Goal: Task Accomplishment & Management: Manage account settings

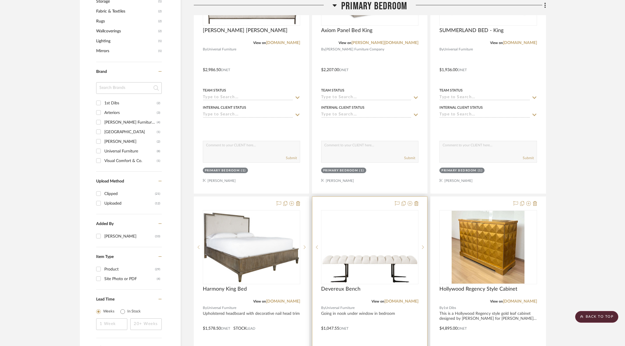
scroll to position [648, 0]
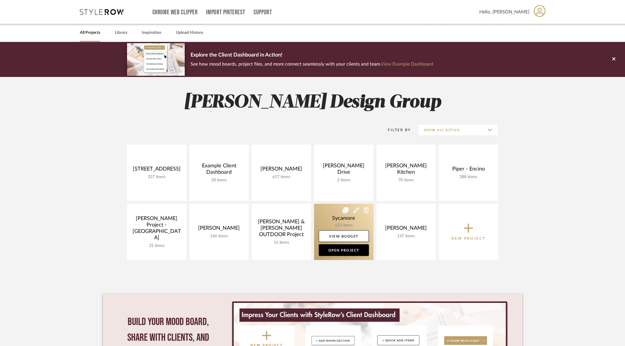
click at [336, 225] on link at bounding box center [343, 232] width 59 height 56
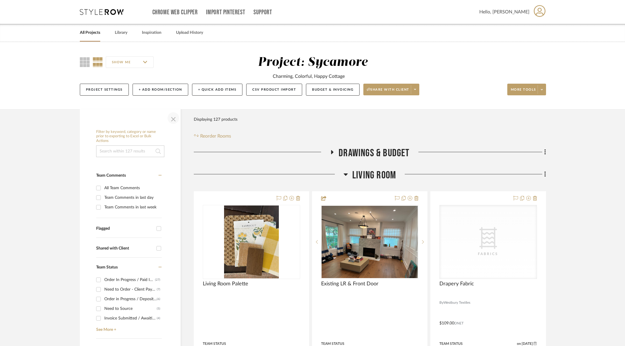
click at [174, 116] on span "button" at bounding box center [173, 118] width 14 height 14
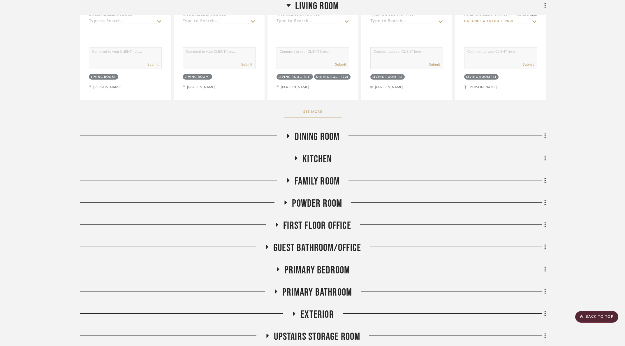
scroll to position [356, 0]
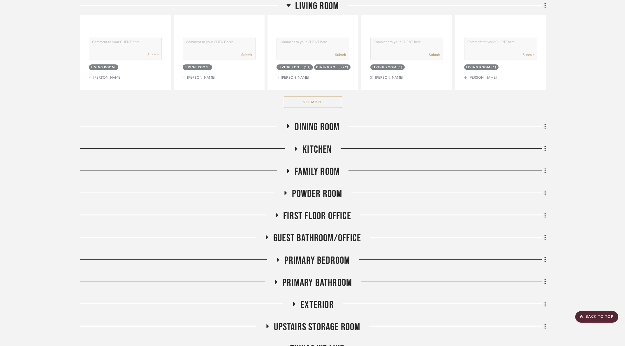
click at [315, 161] on div "Drawings & Budget Living Room Living Room Palette By Unknown Team Status Intern…" at bounding box center [313, 90] width 466 height 598
click at [315, 170] on span "Family Room" at bounding box center [316, 171] width 45 height 13
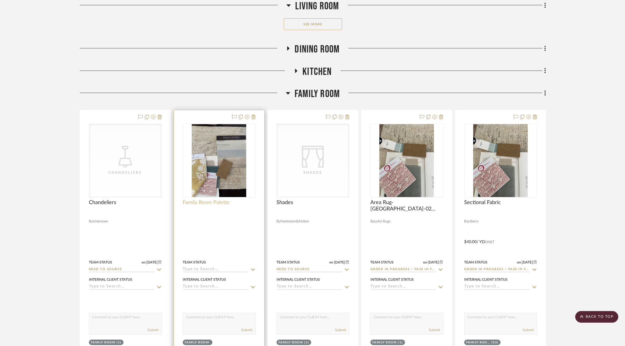
scroll to position [435, 0]
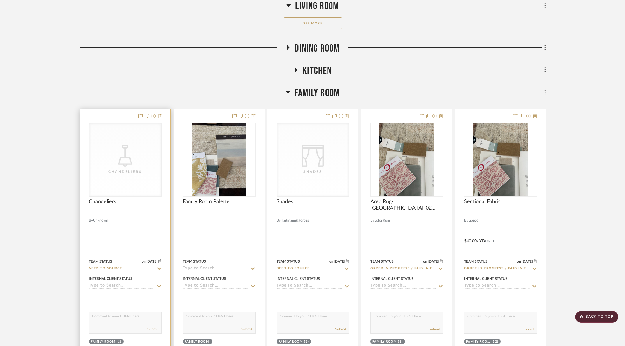
click at [0, 0] on div "CategoryIconLighting Created with Sketch. Chandeliers" at bounding box center [0, 0] width 0 height 0
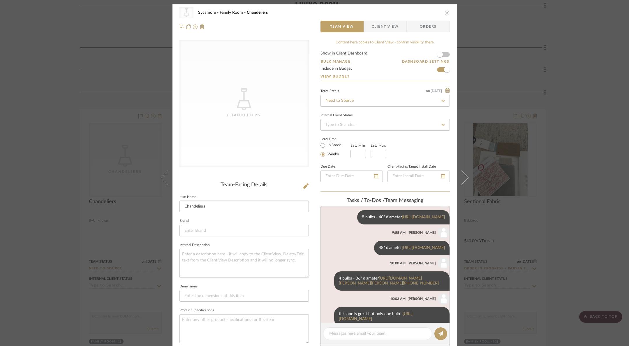
scroll to position [114, 0]
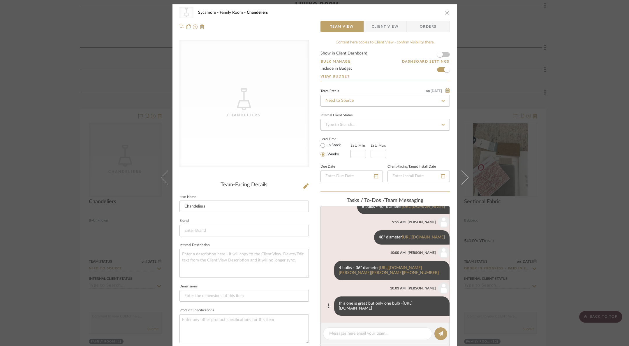
click at [372, 310] on link "https://fourhands.com/product/230938-001" at bounding box center [376, 305] width 74 height 9
click at [382, 274] on link "https://www.palecek.com/palecek-quinn-chandelier/2007-79-1822/iteminformation.a…" at bounding box center [389, 270] width 100 height 9
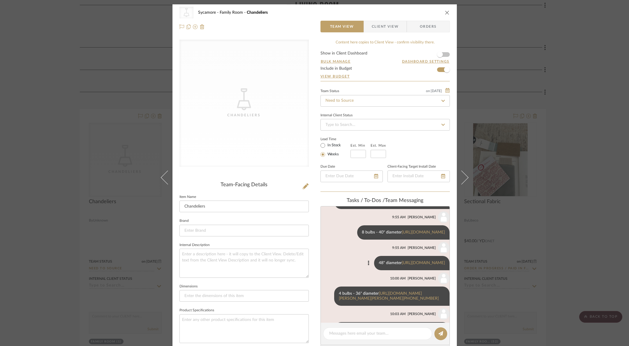
scroll to position [75, 0]
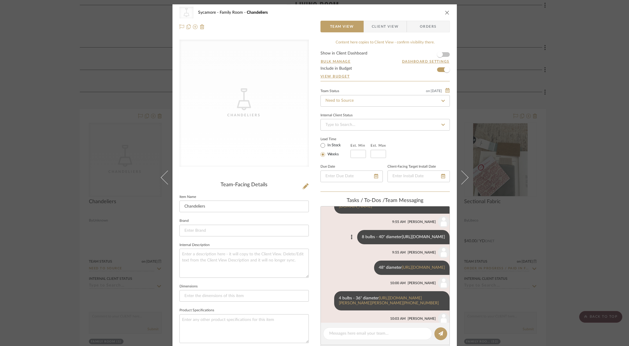
click at [402, 239] on link "https://www.hvlgroup.com/Product/412-40-GL/" at bounding box center [423, 237] width 43 height 4
click at [402, 269] on link "https://www.hvlgroup.com/Product/2348-VGL/" at bounding box center [423, 267] width 43 height 4
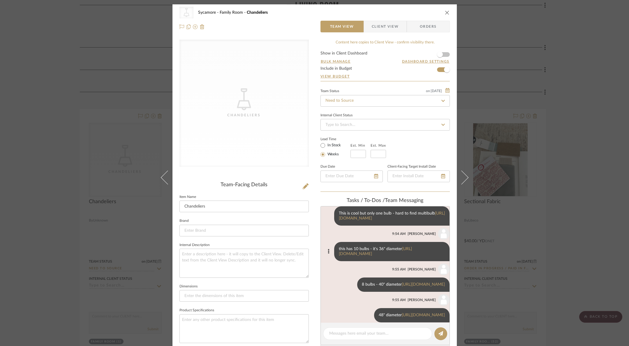
scroll to position [22, 0]
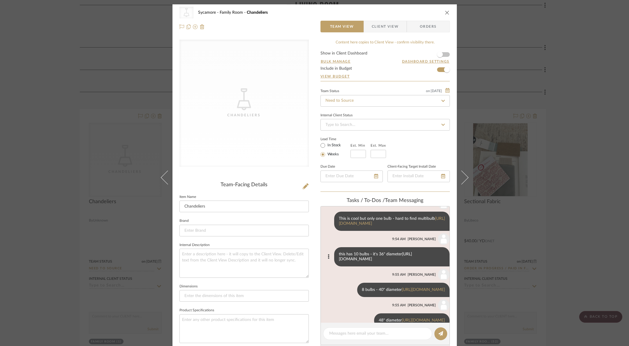
click at [375, 260] on link "https://www.hvlgroup.com/Product/513-36-VGL/" at bounding box center [375, 256] width 73 height 9
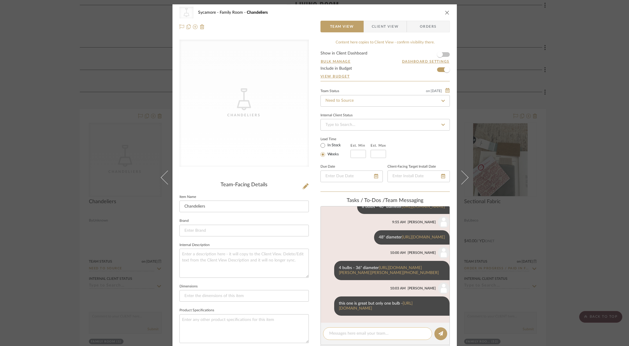
click at [358, 335] on textarea at bounding box center [377, 333] width 97 height 6
paste textarea "https://www.hvlgroup.com/Product/412-40-GL/?utm_source=stylerow_lead&utm_medium…"
type textarea "Tropea - https://www.hvlgroup.com/Product/412-40-GL/?utm_source=stylerow_lead&u…"
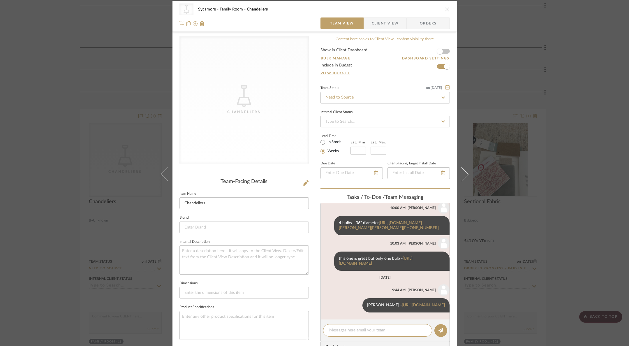
scroll to position [4, 0]
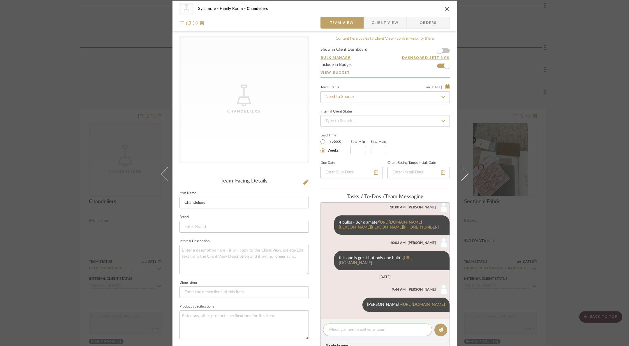
click at [446, 8] on icon "close" at bounding box center [447, 8] width 5 height 5
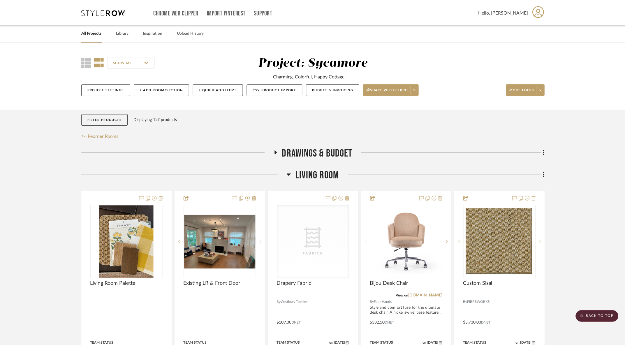
scroll to position [435, 0]
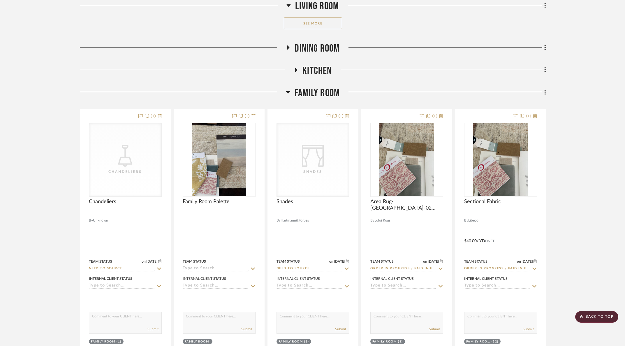
drag, startPoint x: 322, startPoint y: 91, endPoint x: 318, endPoint y: 91, distance: 3.5
click at [322, 91] on span "Family Room" at bounding box center [316, 93] width 45 height 13
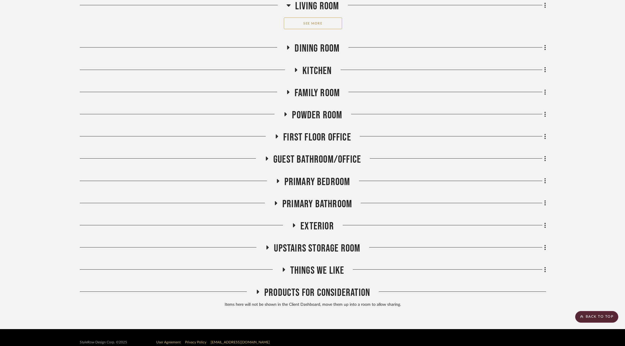
click at [322, 156] on span "Guest Bathroom/Office" at bounding box center [317, 159] width 88 height 13
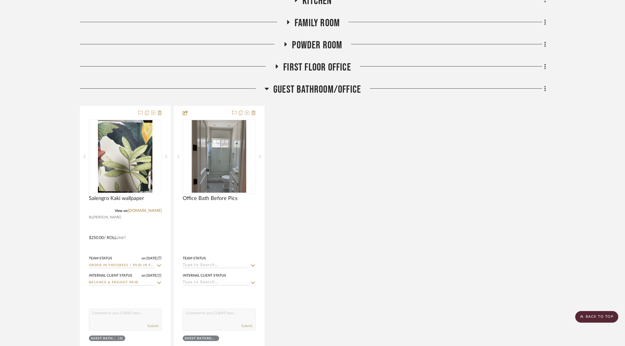
click at [320, 84] on span "Guest Bathroom/Office" at bounding box center [317, 89] width 88 height 13
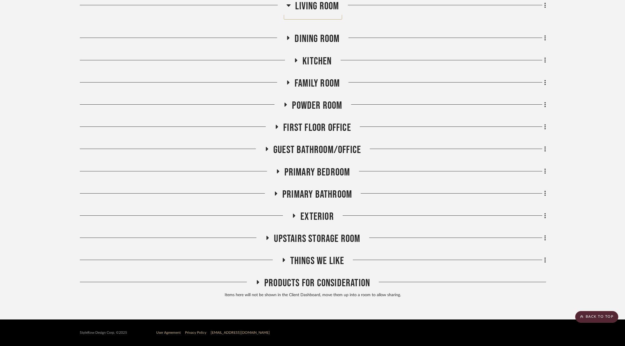
click at [324, 199] on span "Primary Bathroom" at bounding box center [317, 194] width 70 height 13
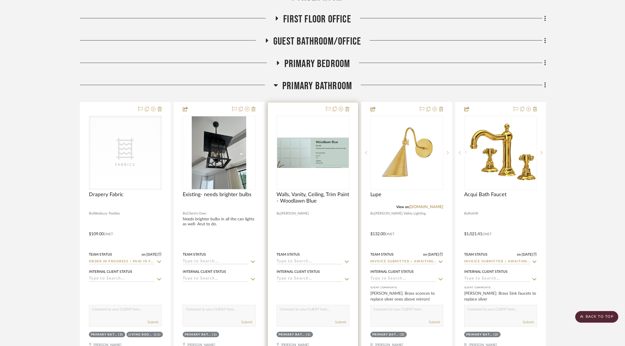
scroll to position [660, 0]
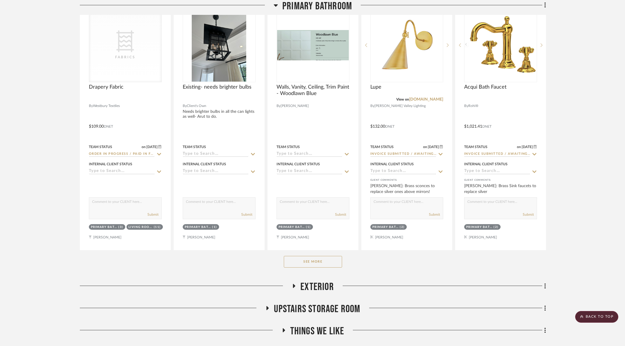
click at [315, 261] on button "See More" at bounding box center [313, 262] width 58 height 12
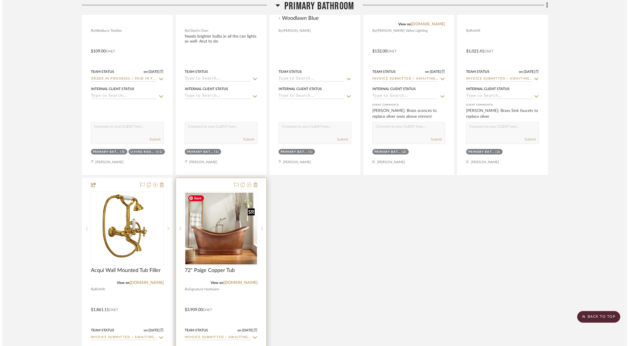
scroll to position [0, 0]
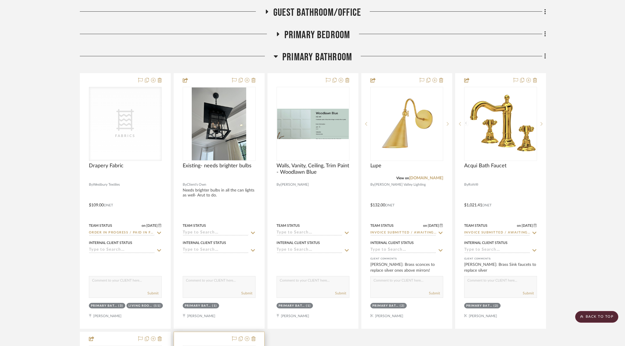
click at [0, 0] on img at bounding box center [0, 0] width 0 height 0
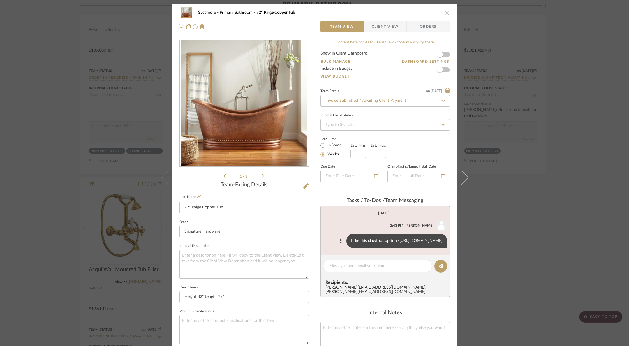
scroll to position [2, 0]
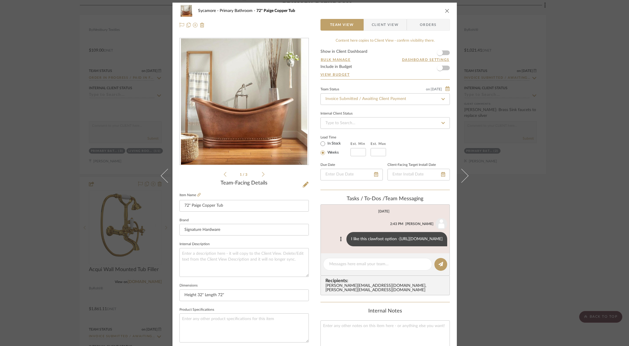
click at [399, 241] on link "https://www.etsy.com/listing/4307163910/vintage-copper-clawfoot-bathtub-outdoor…" at bounding box center [420, 239] width 43 height 4
click at [340, 241] on icon at bounding box center [340, 238] width 1 height 5
click at [303, 266] on span "Delete" at bounding box center [297, 263] width 24 height 5
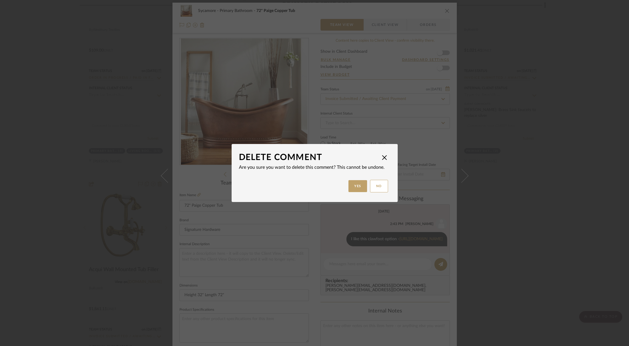
click at [354, 185] on button "Yes" at bounding box center [357, 186] width 19 height 12
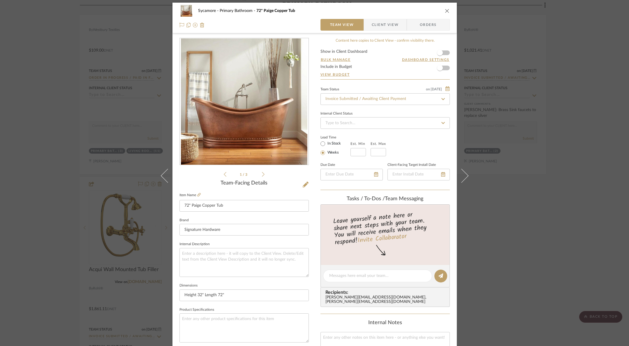
click at [445, 10] on icon "close" at bounding box center [447, 10] width 5 height 5
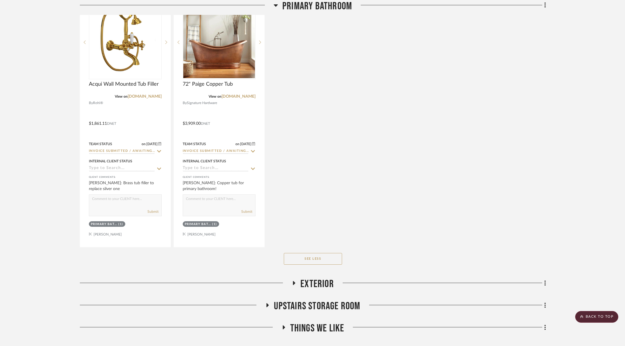
scroll to position [920, 0]
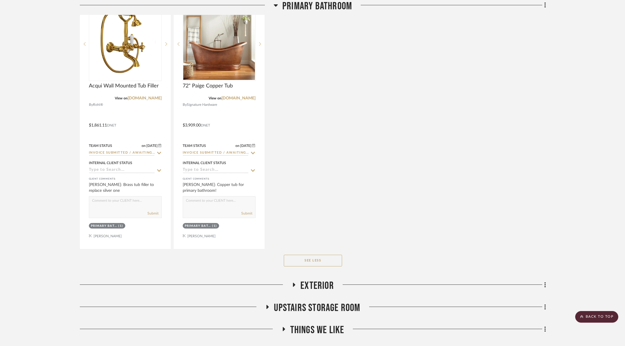
click at [317, 280] on span "Exterior" at bounding box center [316, 285] width 33 height 13
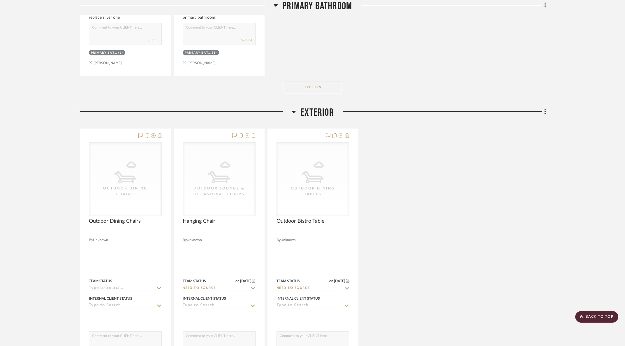
scroll to position [1097, 0]
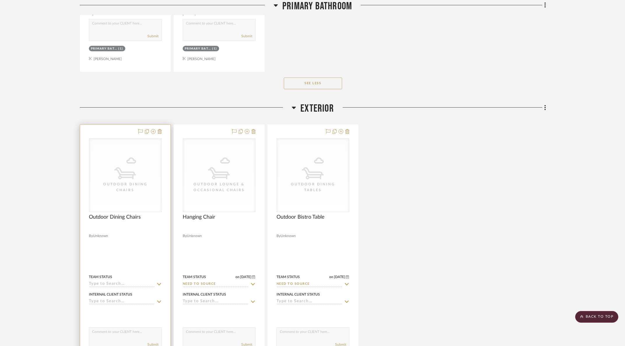
click at [104, 284] on input at bounding box center [122, 284] width 66 height 6
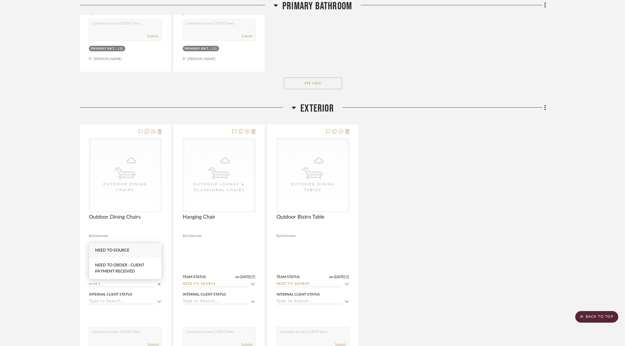
type input "need t"
click at [121, 252] on span "Need to Source" at bounding box center [112, 250] width 34 height 4
type input "10/9/2025"
type input "Need to Source"
click at [435, 267] on div "CategoryIconOutdoor Outdoor Dining Chairs CategoryIconOutdoor Outdoor Dining Ch…" at bounding box center [313, 251] width 466 height 255
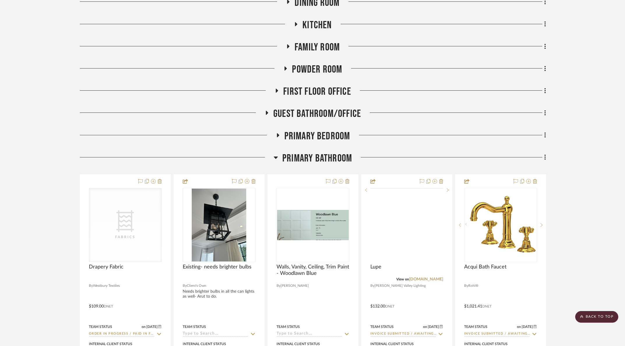
scroll to position [476, 0]
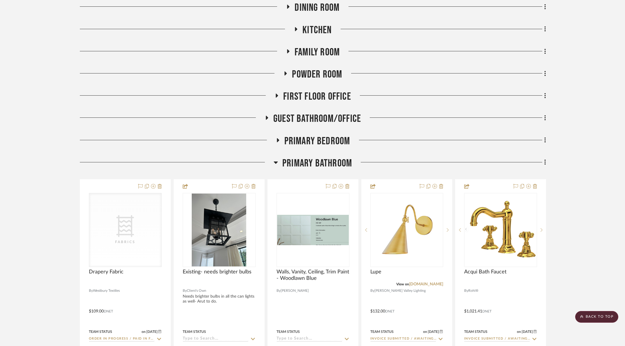
click at [305, 159] on span "Primary Bathroom" at bounding box center [317, 163] width 70 height 13
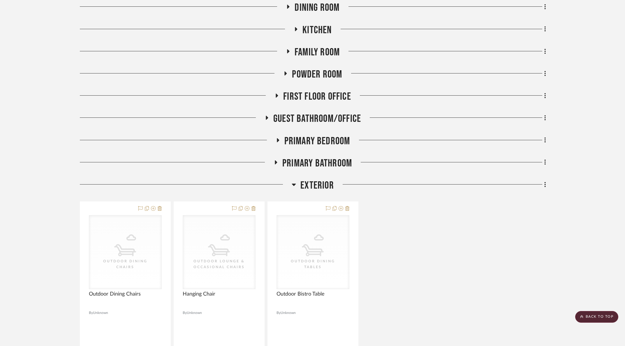
click at [312, 144] on span "Primary Bedroom" at bounding box center [317, 141] width 66 height 13
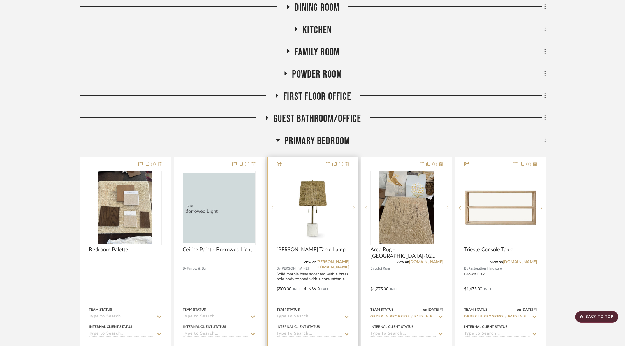
scroll to position [658, 0]
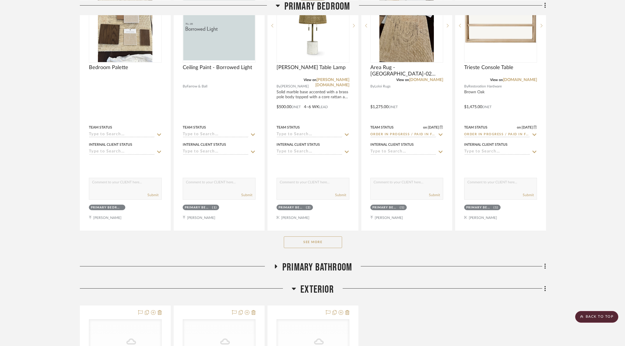
click at [320, 241] on button "See More" at bounding box center [313, 242] width 58 height 12
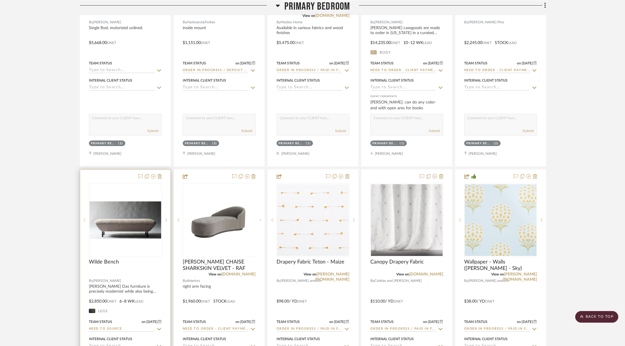
click at [86, 226] on div at bounding box center [84, 220] width 9 height 74
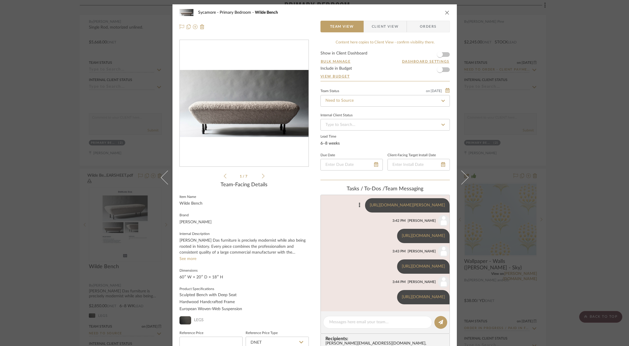
scroll to position [175, 0]
click at [370, 176] on link "https://bloomhomeinc.com/product/casi-bench-natural/" at bounding box center [389, 171] width 100 height 9
click at [383, 207] on link "https://www.madegoods.com/rhodes-bench.html?queryID=8f51ea1bbc854b7d6b8a8167925…" at bounding box center [407, 205] width 75 height 4
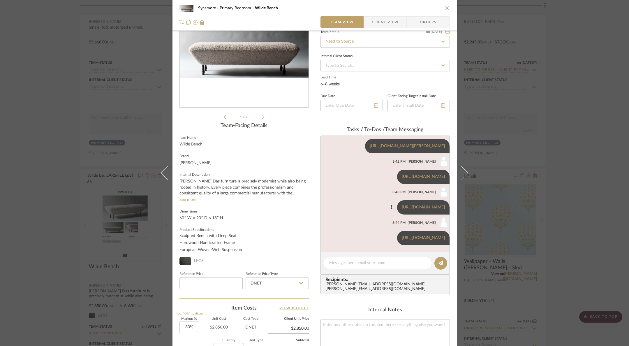
scroll to position [235, 0]
click at [402, 179] on link "https://fourhands.com/product/246180-001" at bounding box center [423, 176] width 43 height 4
click at [402, 209] on link "https://fourhands.com/product/239396-002" at bounding box center [423, 207] width 43 height 4
click at [402, 236] on link "https://fourhands.com/product/100010-002?plp=seating/benches/accent-benches" at bounding box center [423, 238] width 43 height 4
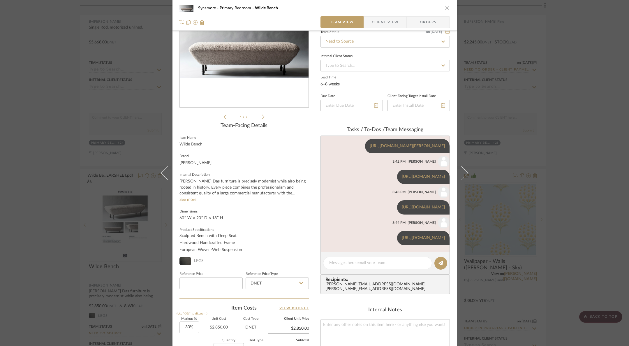
click at [445, 10] on icon "close" at bounding box center [447, 8] width 5 height 5
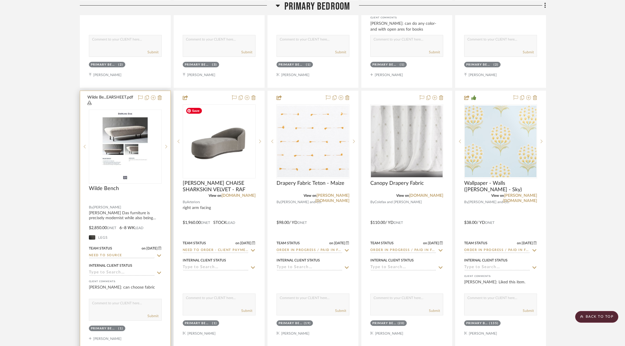
scroll to position [1060, 0]
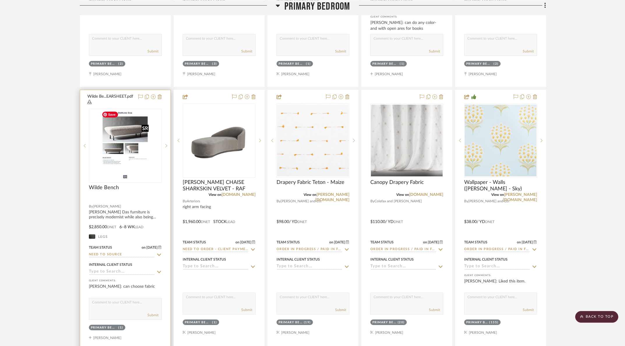
click at [110, 146] on img "6" at bounding box center [124, 145] width 51 height 73
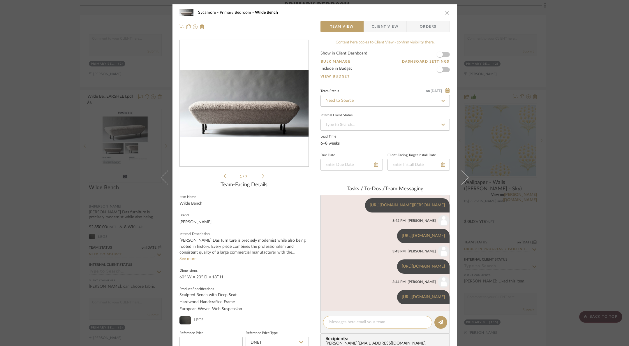
scroll to position [252, 0]
click at [373, 321] on textarea at bounding box center [377, 322] width 97 height 6
type textarea "dark wood abaso bench - four hands"
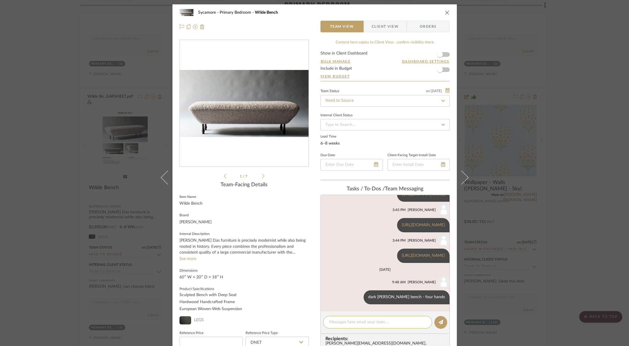
scroll to position [293, 0]
click at [446, 15] on div "Sycamore Primary Bedroom Wilde Bench" at bounding box center [314, 13] width 270 height 12
click at [445, 12] on icon "close" at bounding box center [447, 12] width 5 height 5
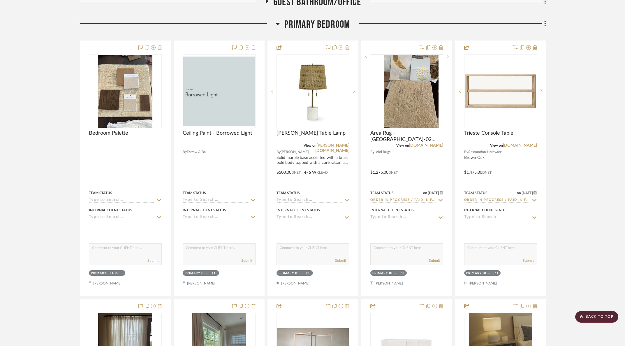
scroll to position [480, 0]
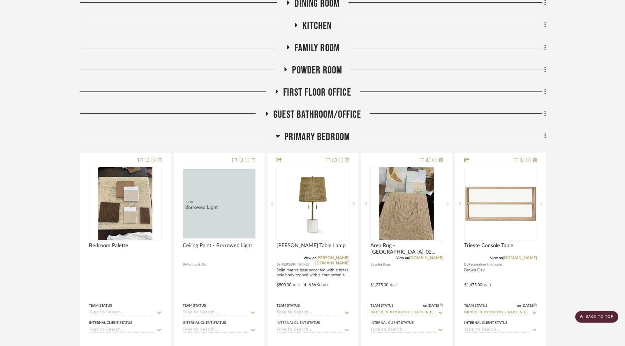
click at [322, 136] on span "Primary Bedroom" at bounding box center [317, 137] width 66 height 13
